Goal: Transaction & Acquisition: Purchase product/service

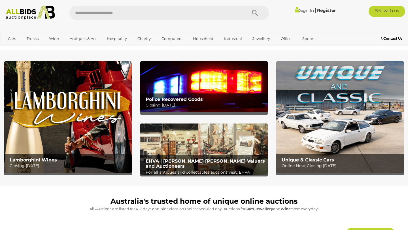
click at [110, 16] on input "text" at bounding box center [155, 13] width 172 height 14
type input "**********"
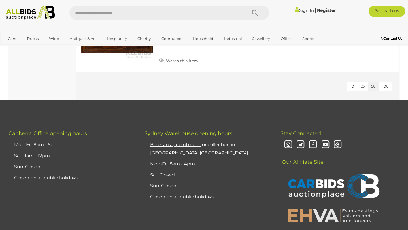
scroll to position [4584, 0]
